Goal: Information Seeking & Learning: Learn about a topic

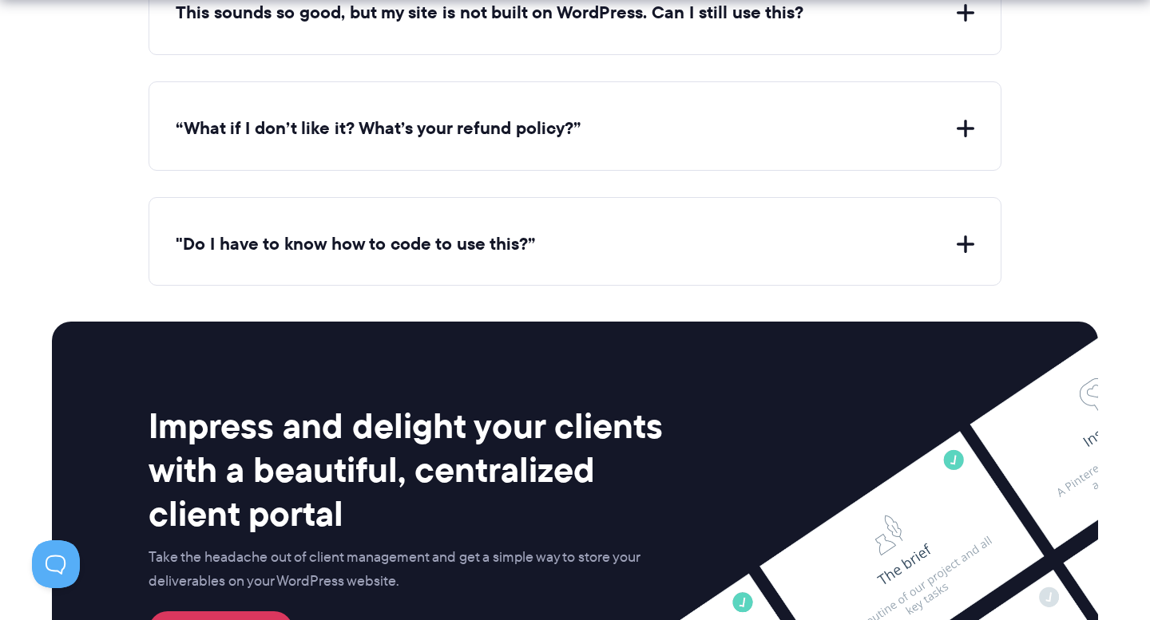
scroll to position [6706, 0]
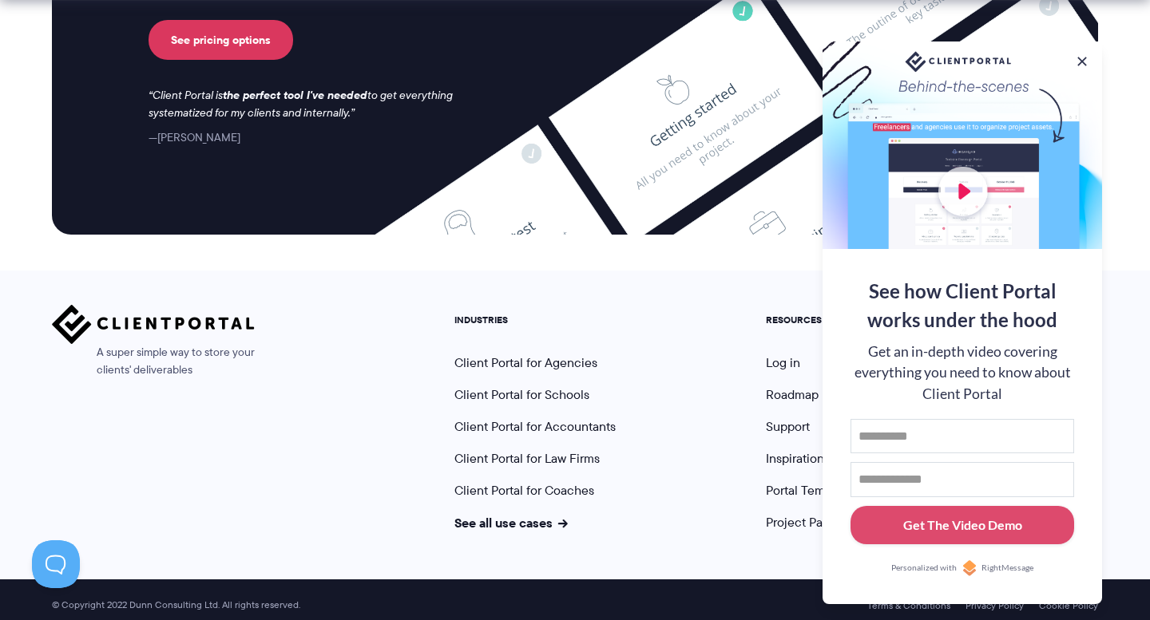
click at [727, 441] on nav "INDUSTRIES Client Portal for Agencies Client Portal for Schools Client Portal f…" at bounding box center [775, 418] width 667 height 227
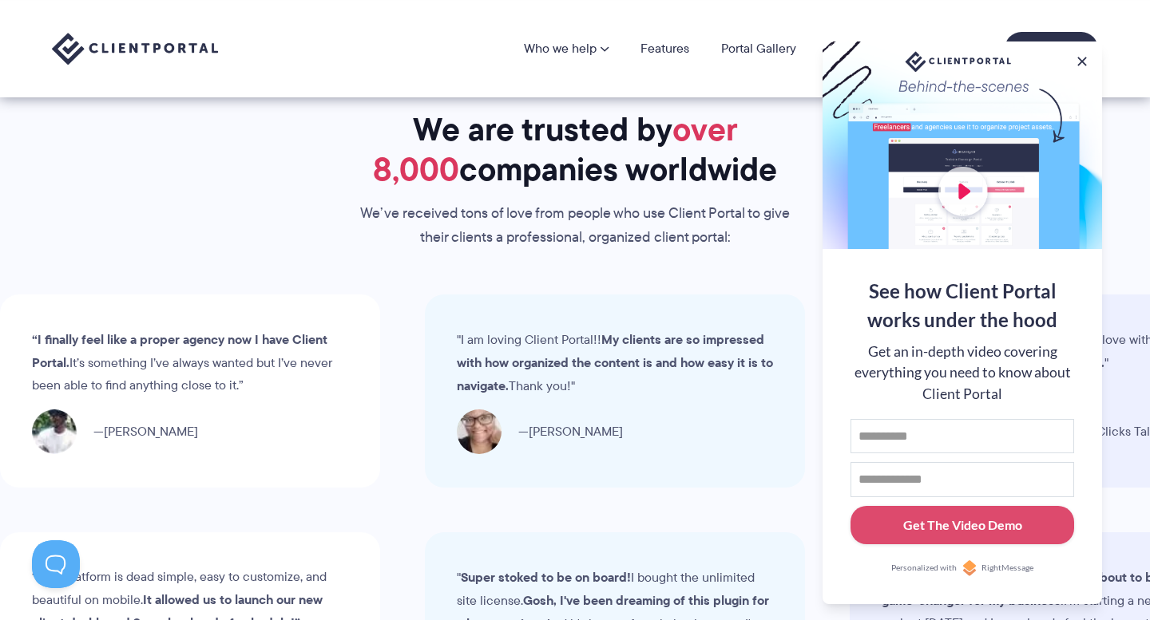
scroll to position [3788, 0]
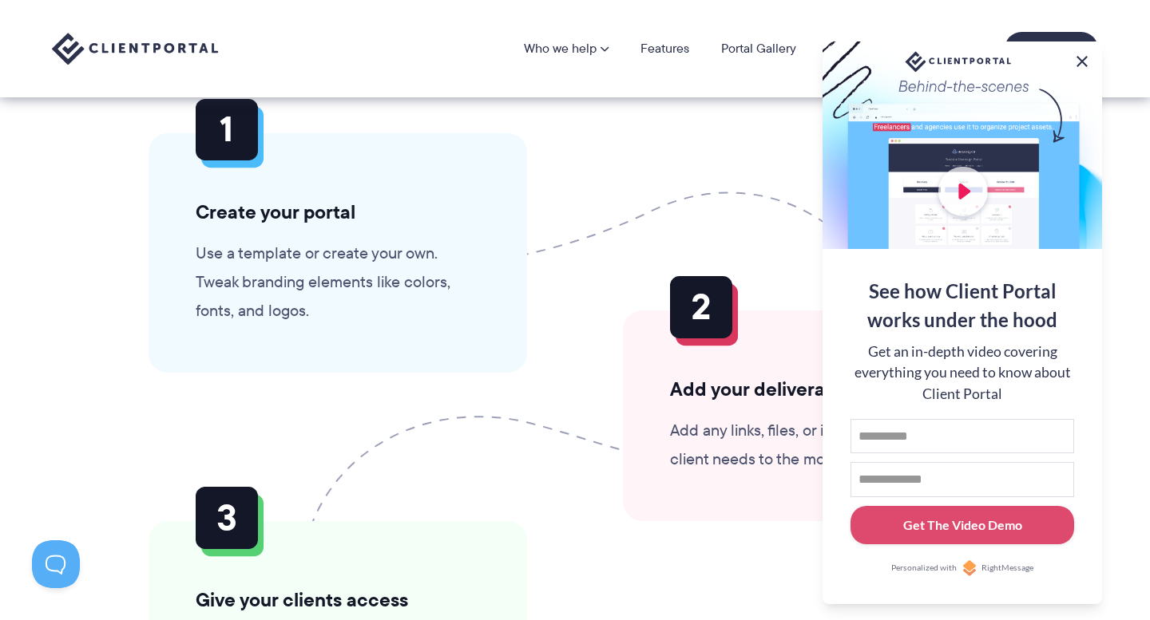
click at [1082, 61] on button at bounding box center [1081, 61] width 19 height 19
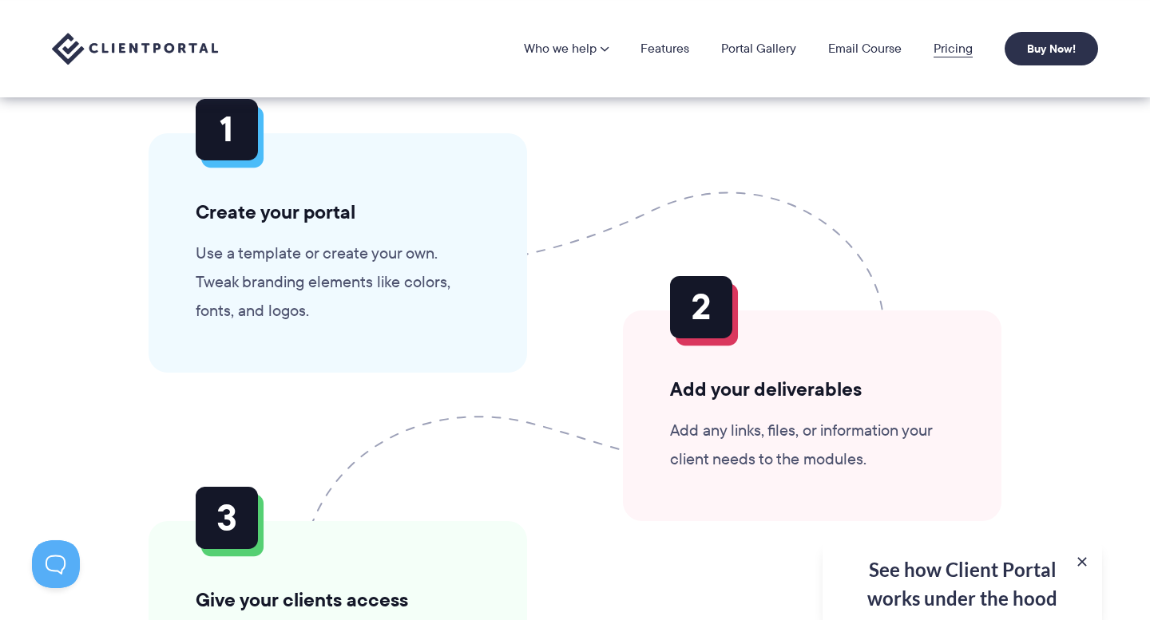
click at [952, 50] on link "Pricing" at bounding box center [952, 48] width 39 height 13
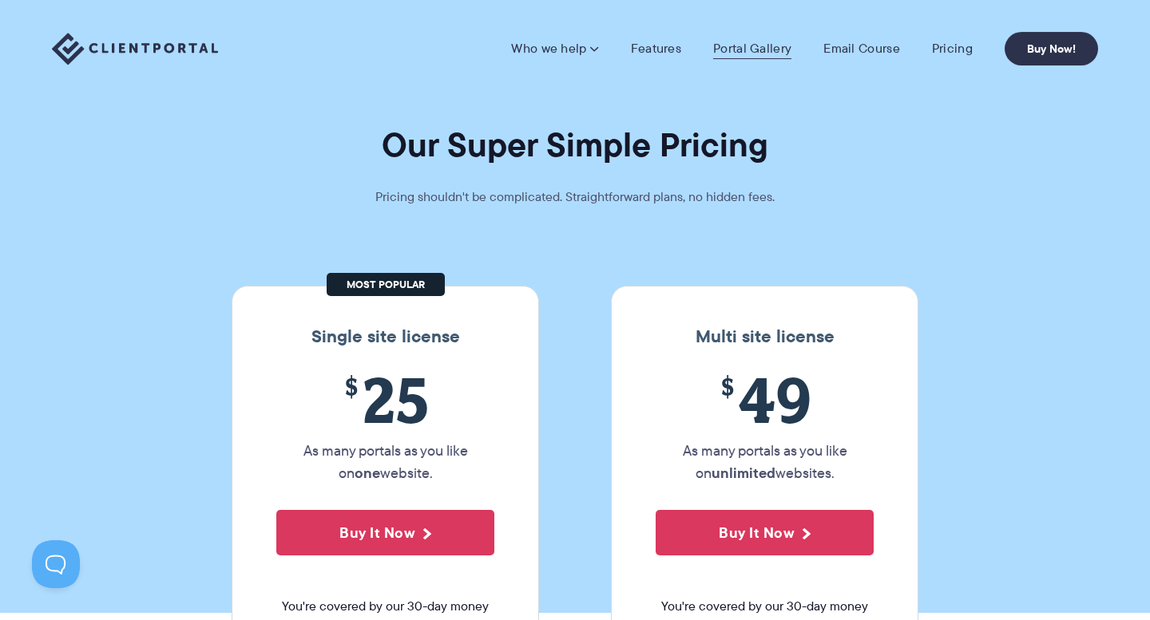
click at [734, 46] on link "Portal Gallery" at bounding box center [752, 49] width 78 height 16
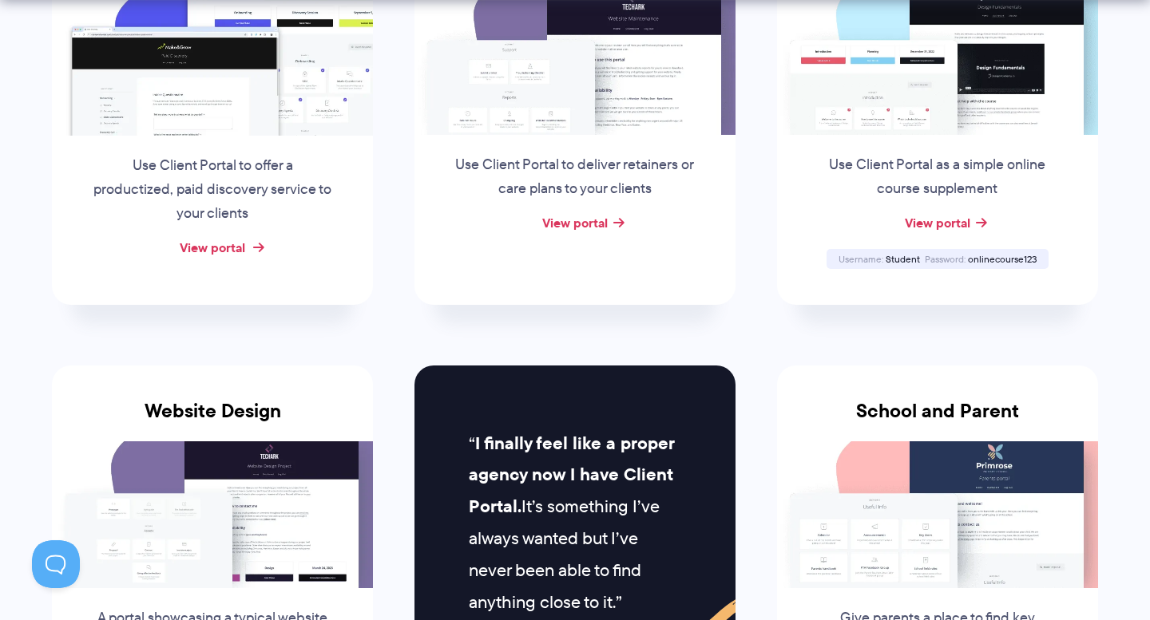
click at [197, 254] on link "View portal" at bounding box center [212, 247] width 65 height 19
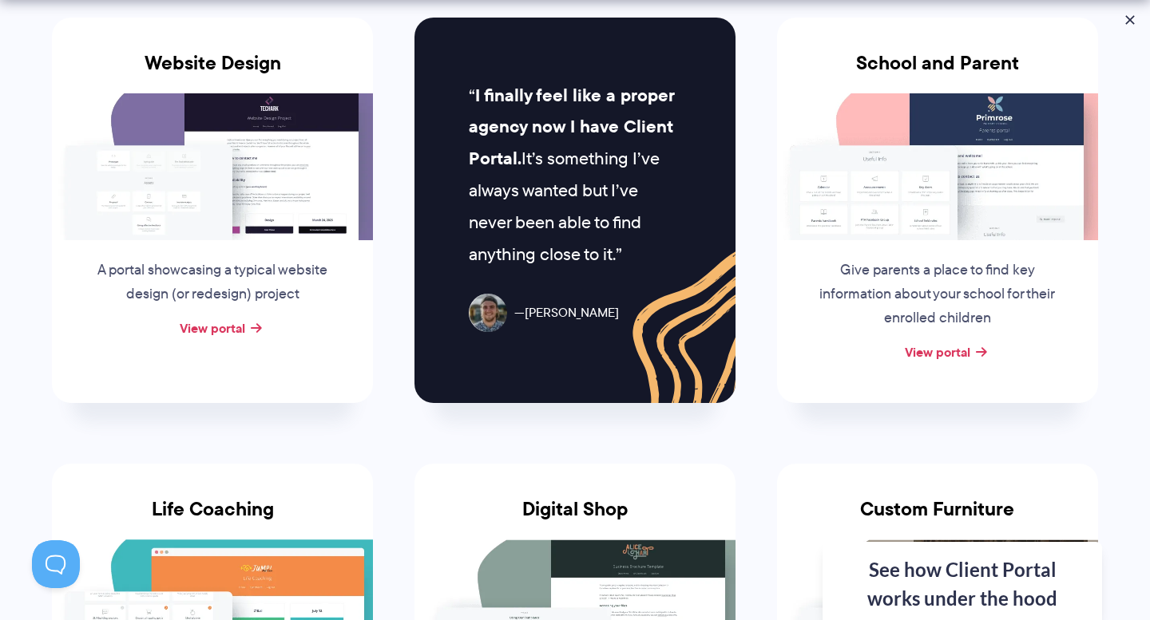
scroll to position [1088, 0]
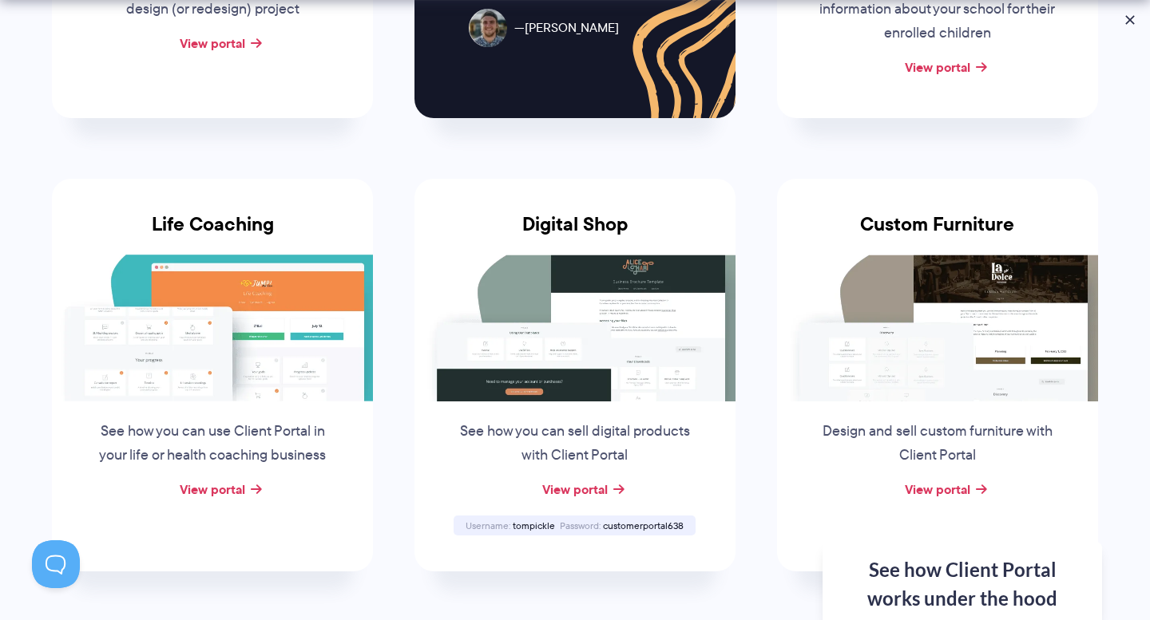
click at [260, 338] on img at bounding box center [212, 328] width 321 height 147
click at [244, 489] on link "View portal" at bounding box center [212, 489] width 65 height 19
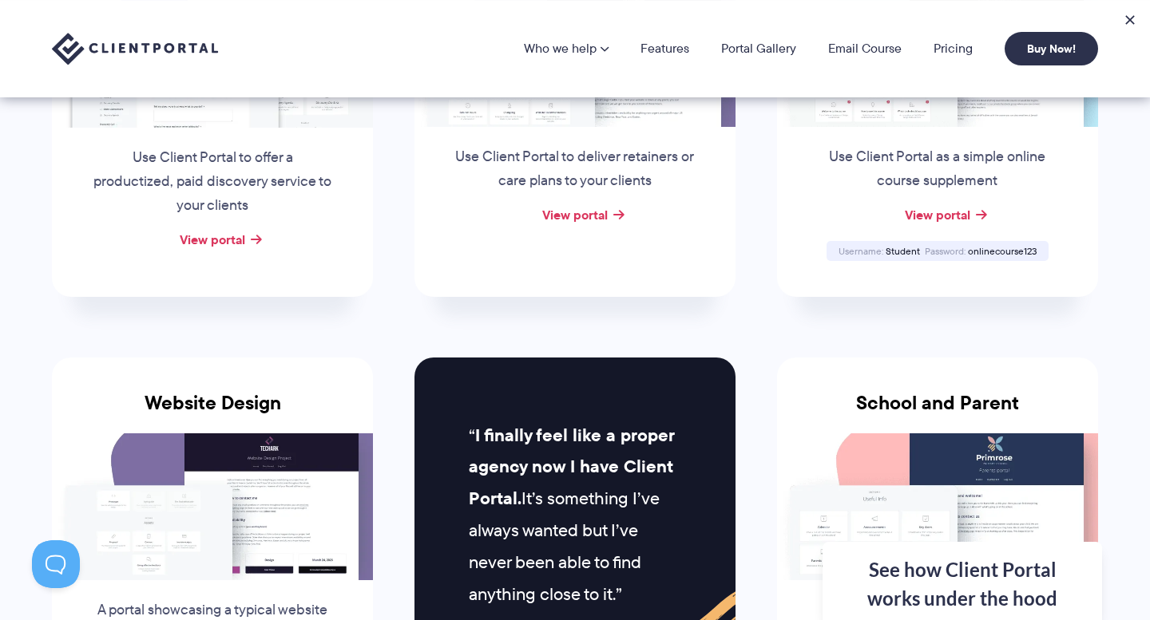
scroll to position [159, 0]
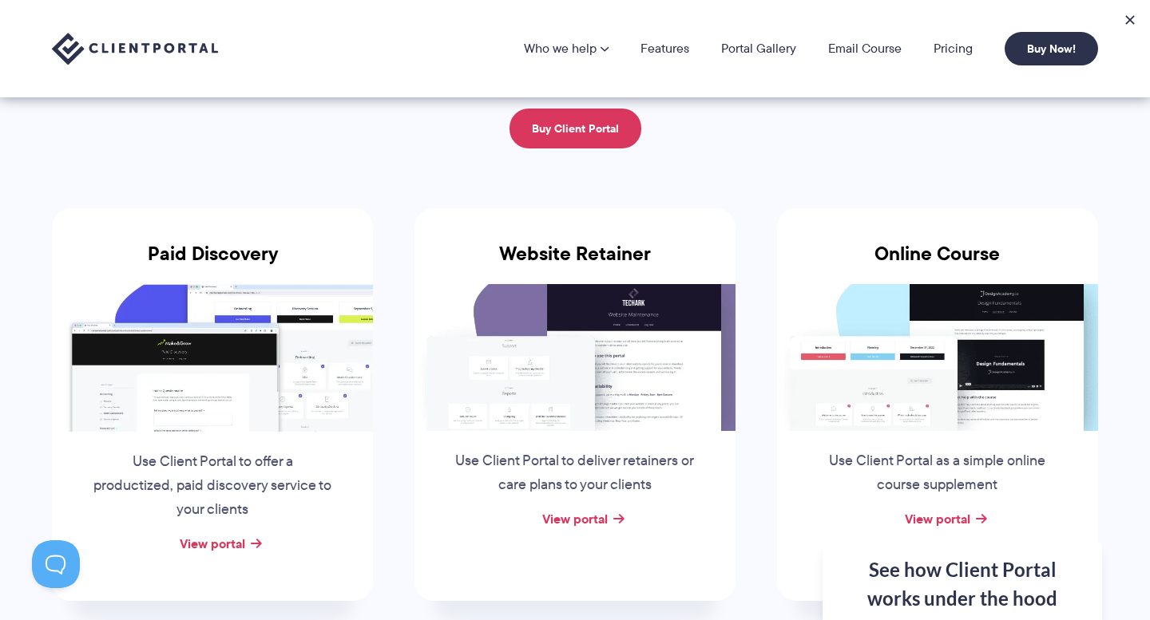
click at [611, 519] on div "View portal" at bounding box center [574, 520] width 321 height 24
click at [588, 518] on link "View portal" at bounding box center [574, 518] width 65 height 19
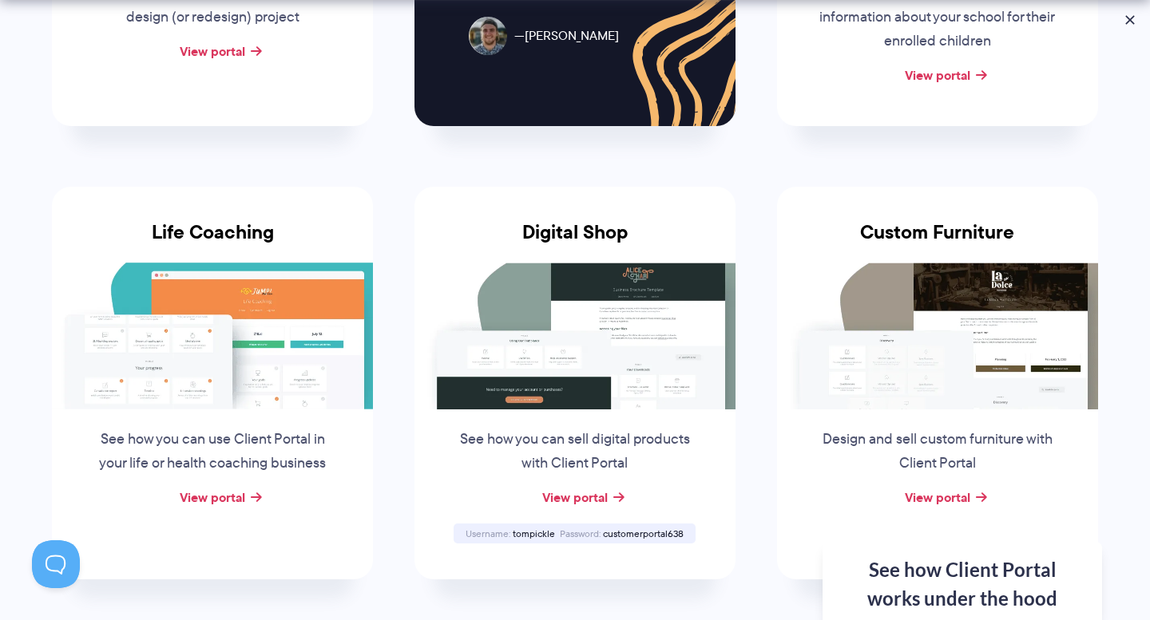
scroll to position [1081, 0]
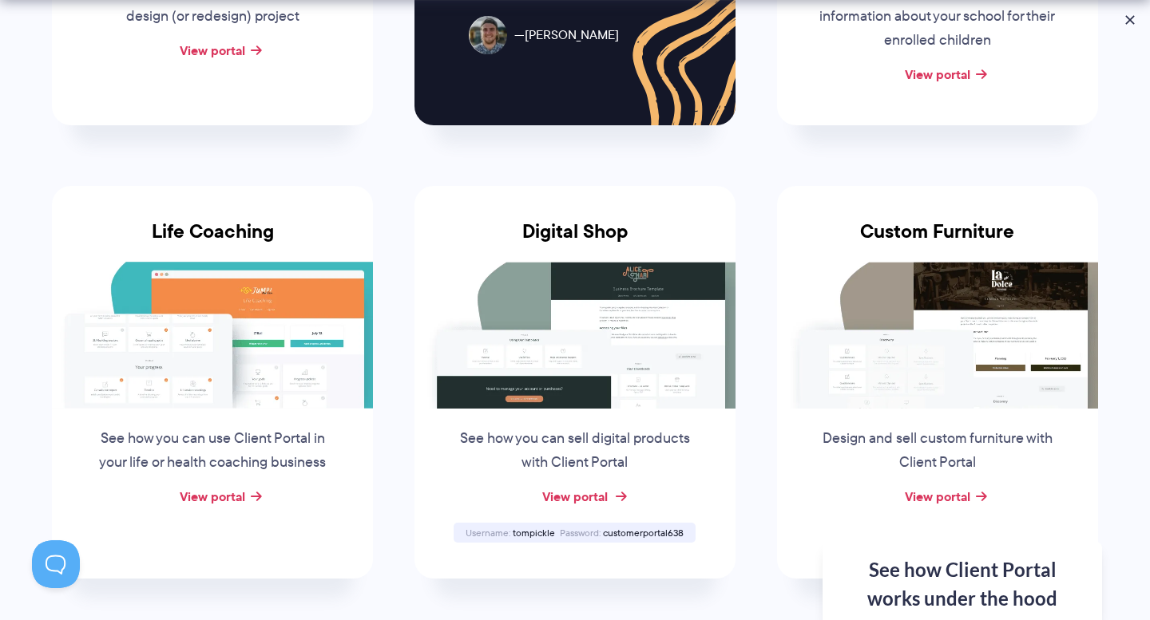
click at [601, 493] on link "View portal" at bounding box center [574, 496] width 65 height 19
click at [550, 530] on span "tompickle" at bounding box center [533, 533] width 42 height 14
drag, startPoint x: 553, startPoint y: 530, endPoint x: 512, endPoint y: 530, distance: 40.7
click at [512, 530] on span "tompickle" at bounding box center [533, 533] width 42 height 14
copy span "tompickle"
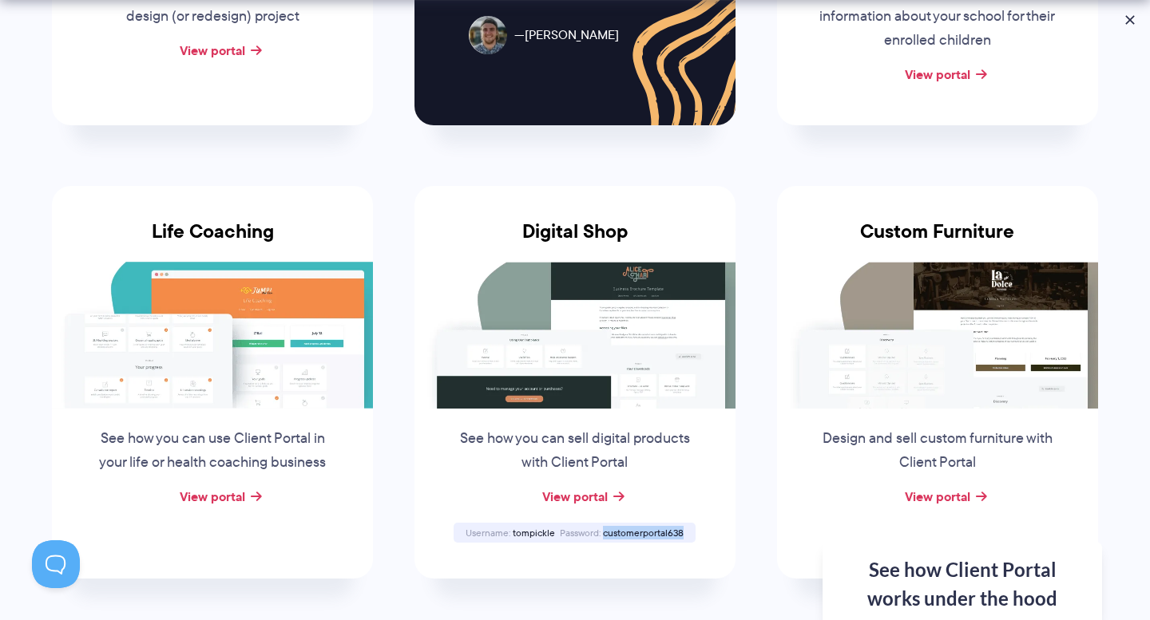
drag, startPoint x: 602, startPoint y: 532, endPoint x: 697, endPoint y: 532, distance: 95.0
click at [697, 532] on div "Digital Shop See how you can sell digital products with Client Portal View port…" at bounding box center [574, 382] width 321 height 393
copy span "customerportal638"
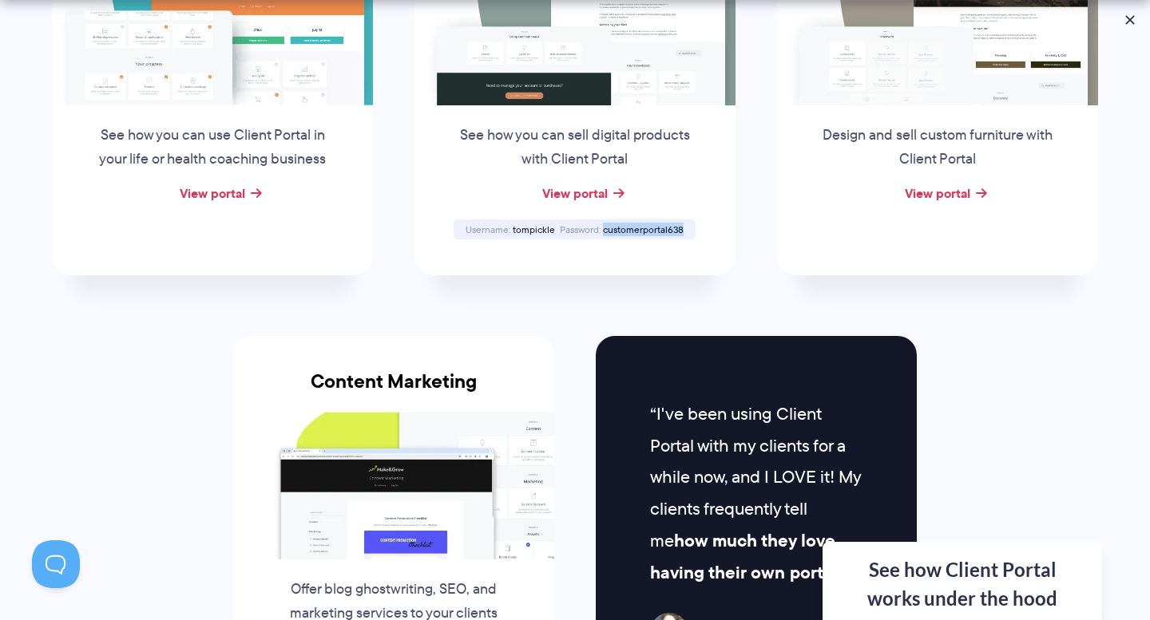
scroll to position [1661, 0]
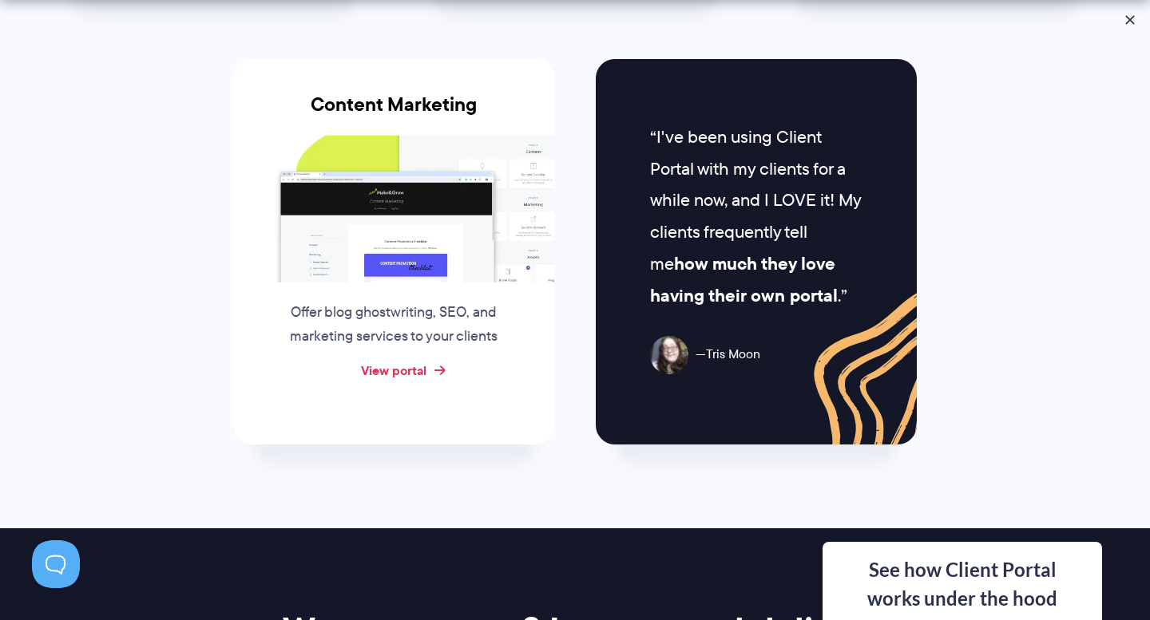
click at [390, 367] on link "View portal" at bounding box center [393, 370] width 65 height 19
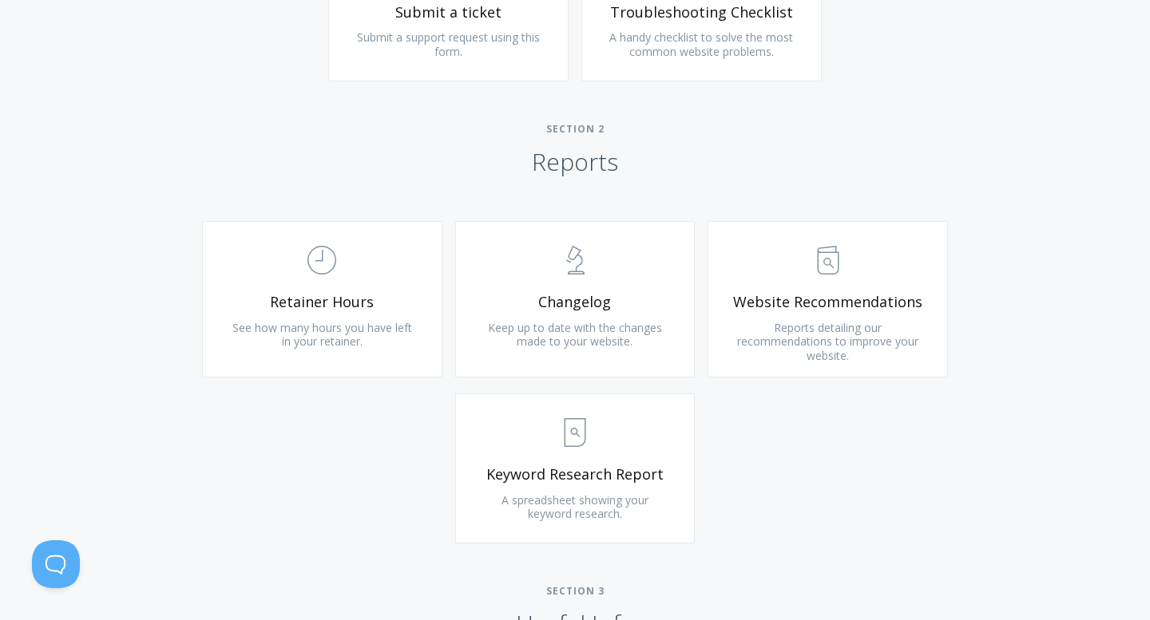
scroll to position [1205, 0]
